Goal: Task Accomplishment & Management: Complete application form

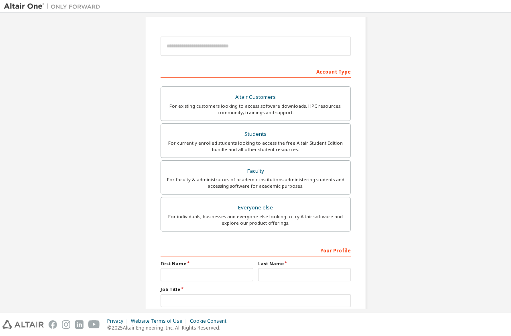
scroll to position [80, 0]
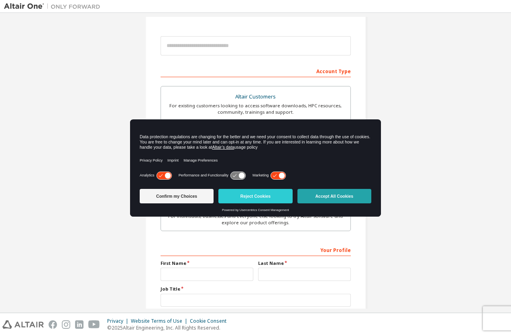
click at [319, 195] on button "Accept All Cookies" at bounding box center [335, 196] width 74 height 14
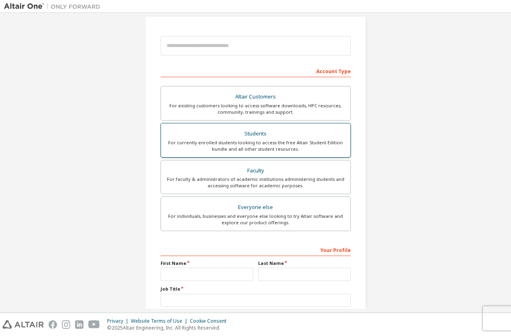
click at [294, 136] on div "Students" at bounding box center [256, 133] width 180 height 11
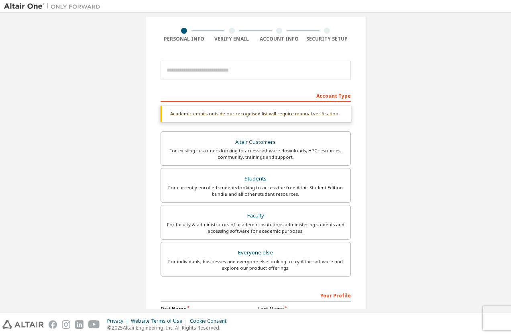
scroll to position [40, 0]
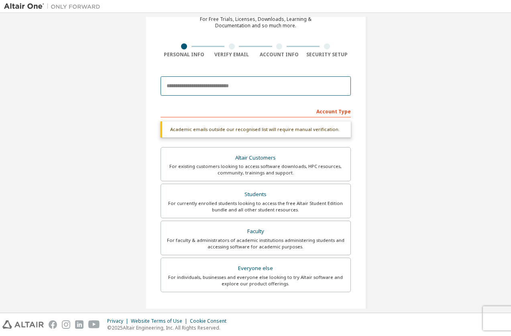
drag, startPoint x: 223, startPoint y: 86, endPoint x: 232, endPoint y: 84, distance: 9.0
click at [223, 86] on input "email" at bounding box center [256, 85] width 190 height 19
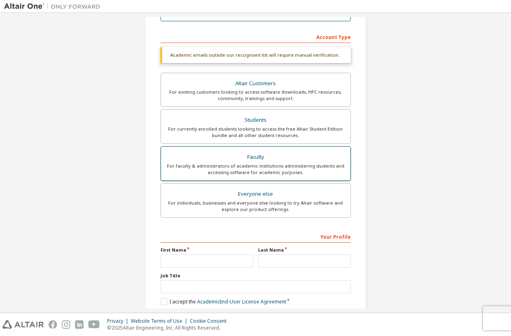
scroll to position [155, 0]
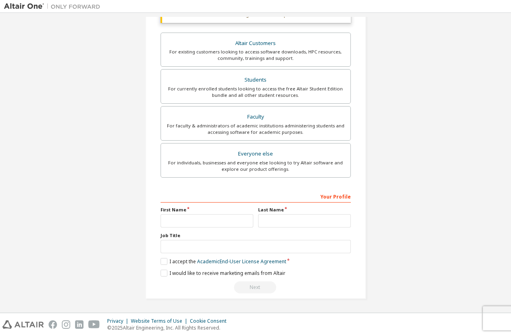
type input "**********"
click at [205, 219] on input "text" at bounding box center [207, 220] width 93 height 13
type input "*******"
type input "*****"
click at [214, 243] on input "text" at bounding box center [256, 246] width 190 height 13
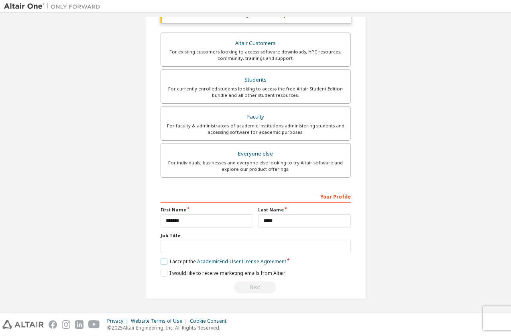
click at [165, 262] on label "I accept the Academic End-User License Agreement" at bounding box center [224, 261] width 126 height 7
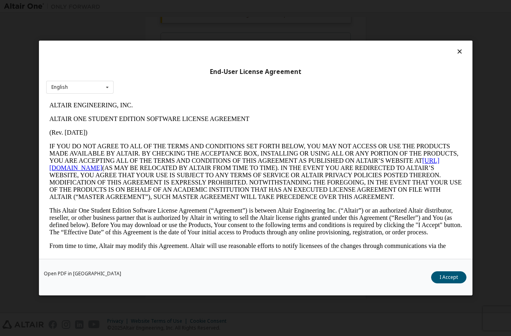
scroll to position [0, 0]
click at [446, 274] on button "I Accept" at bounding box center [448, 277] width 35 height 12
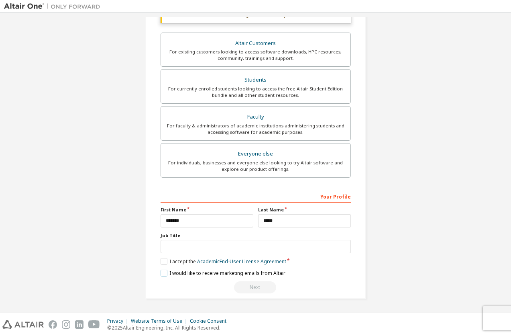
click at [162, 276] on label "I would like to receive marketing emails from Altair" at bounding box center [223, 273] width 125 height 7
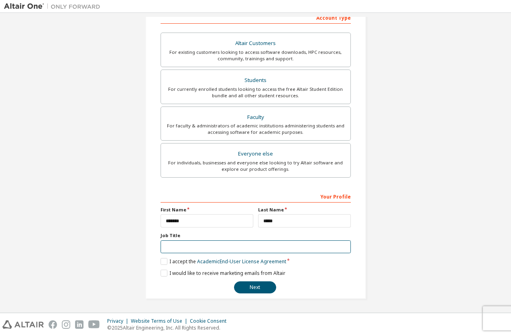
click at [189, 250] on input "text" at bounding box center [256, 246] width 190 height 13
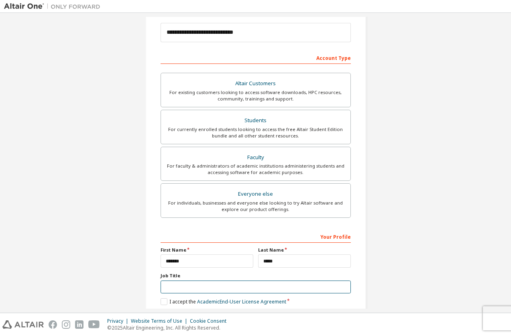
scroll to position [134, 0]
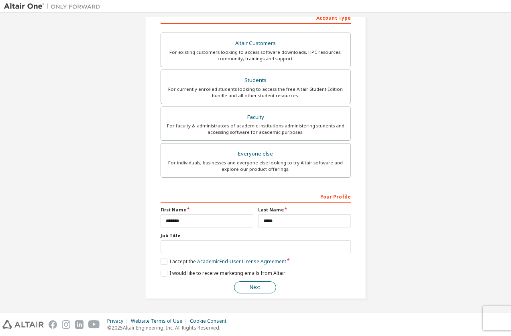
click at [266, 283] on button "Next" at bounding box center [255, 287] width 42 height 12
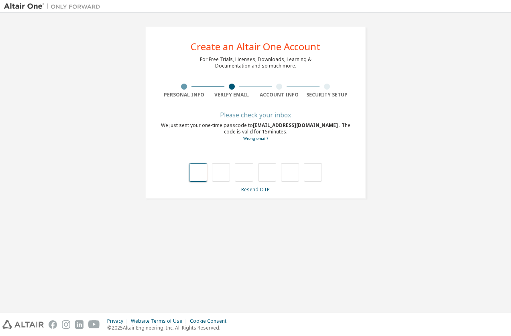
type input "*"
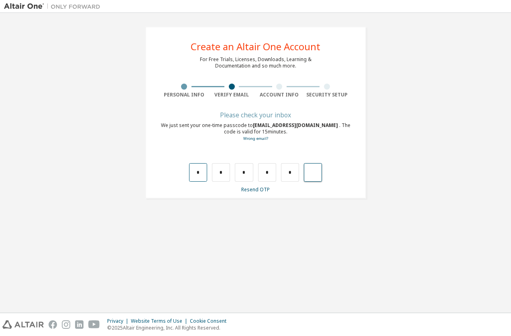
type input "*"
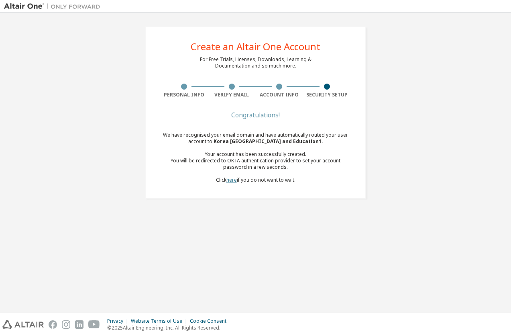
click at [232, 182] on link "here" at bounding box center [232, 179] width 10 height 7
